Goal: Task Accomplishment & Management: Use online tool/utility

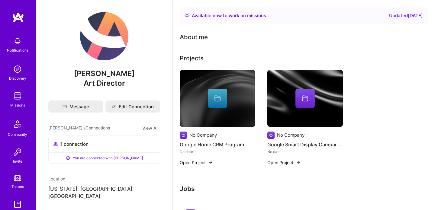
scroll to position [101, 0]
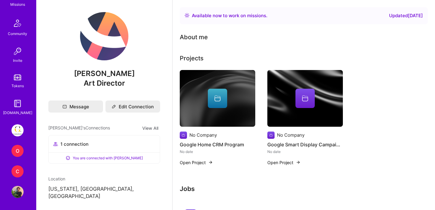
click at [20, 131] on img at bounding box center [17, 130] width 12 height 12
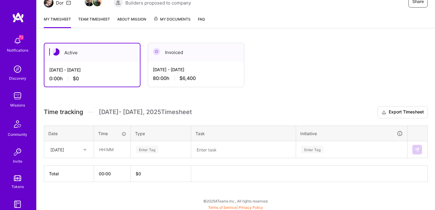
scroll to position [69, 0]
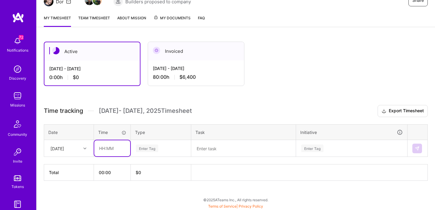
click at [112, 148] on input "text" at bounding box center [112, 148] width 36 height 16
type input "08:00"
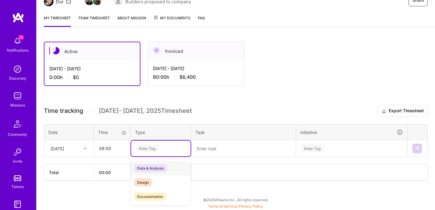
click at [164, 145] on div "Enter Tag" at bounding box center [160, 149] width 51 height 8
click at [154, 177] on div "Design" at bounding box center [160, 182] width 59 height 14
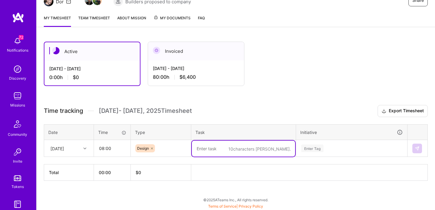
click at [219, 152] on textarea at bounding box center [243, 149] width 103 height 16
type textarea "placeholder"
click at [324, 141] on div "Enter Tag" at bounding box center [351, 149] width 110 height 16
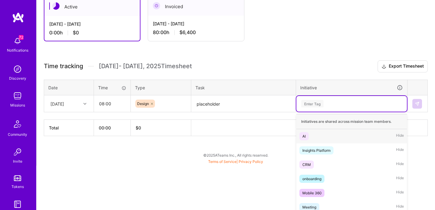
scroll to position [118, 0]
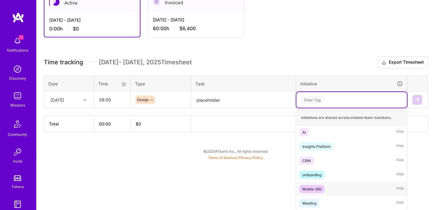
click at [313, 183] on div "Mobile 360 Hide" at bounding box center [351, 189] width 110 height 14
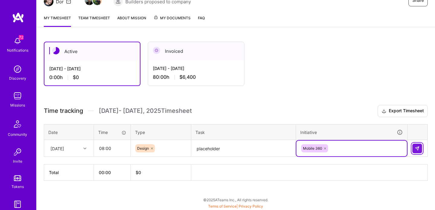
click at [417, 148] on img at bounding box center [416, 148] width 5 height 5
